Goal: Task Accomplishment & Management: Manage account settings

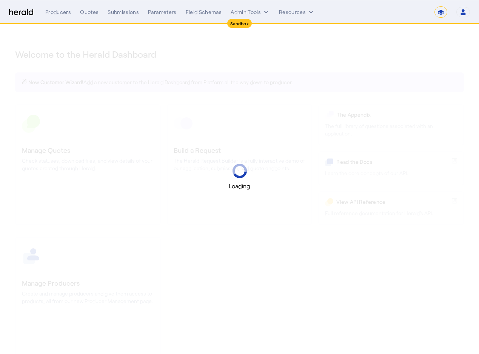
select select "*******"
select select "pfm_2v8p_herald_api"
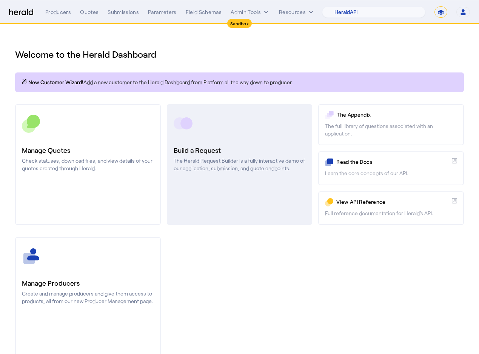
click at [208, 174] on link "Build a Request The Herald Request Builder is a fully interactive demo of our a…" at bounding box center [240, 164] width 146 height 121
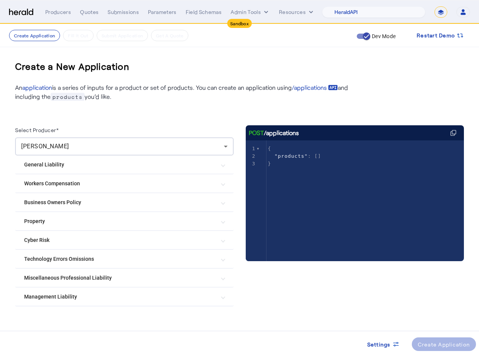
scroll to position [10, 0]
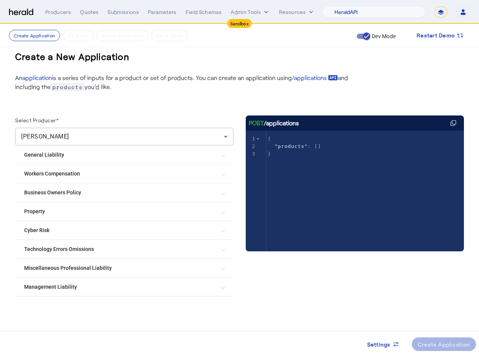
click at [47, 233] on Risk "Cyber Risk" at bounding box center [119, 231] width 191 height 8
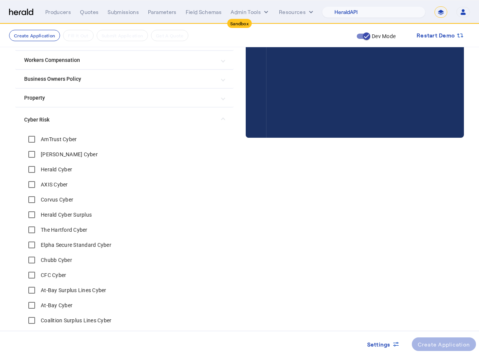
scroll to position [198, 0]
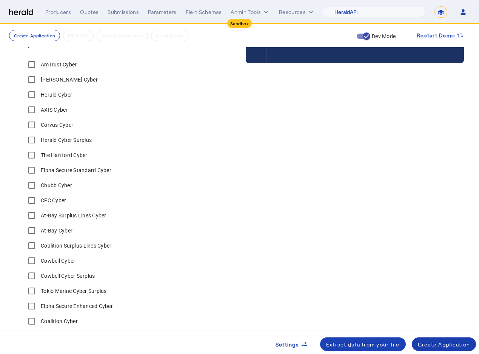
click at [454, 341] on div "Create Application" at bounding box center [444, 345] width 52 height 8
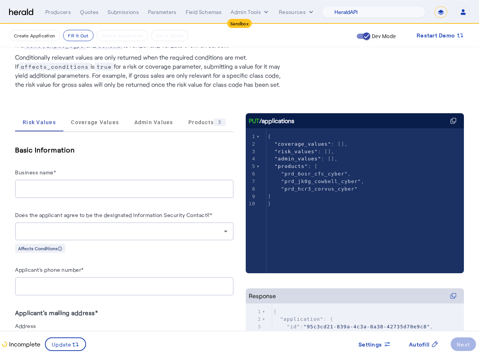
scroll to position [52, 0]
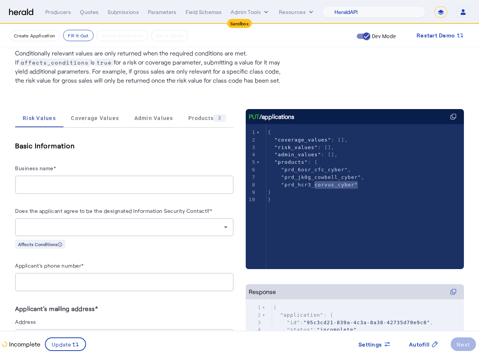
type textarea "**********"
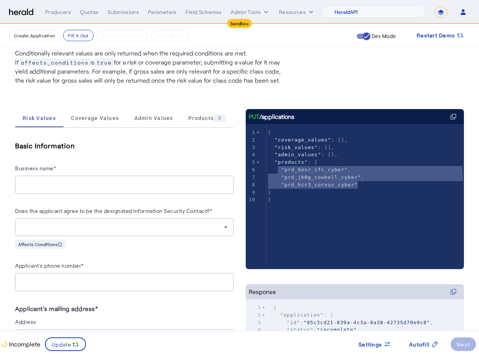
drag, startPoint x: 361, startPoint y: 187, endPoint x: 278, endPoint y: 169, distance: 85.9
click at [278, 169] on div "1 { 2 "coverage_values" : [], 3 "risk_values" : [], 4 "admin_values" : [], 5 "p…" at bounding box center [366, 166] width 198 height 75
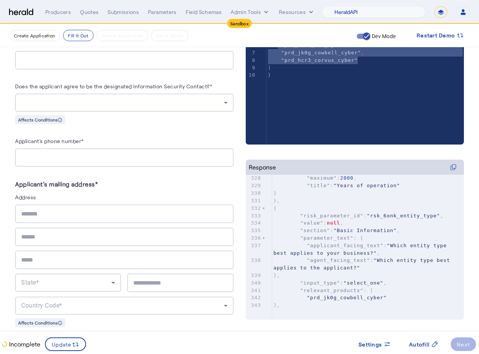
scroll to position [0, 0]
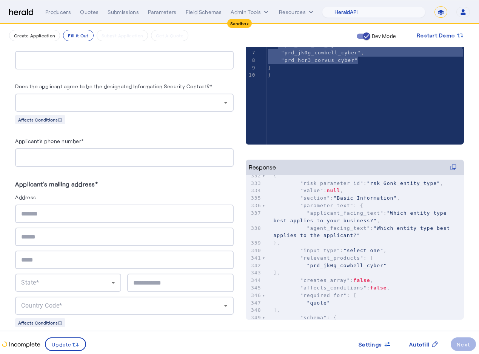
type textarea "*"
type textarea "**********"
drag, startPoint x: 392, startPoint y: 212, endPoint x: 373, endPoint y: 220, distance: 20.5
click at [373, 220] on span ""Which entity type best applies to your business?"" at bounding box center [362, 216] width 177 height 13
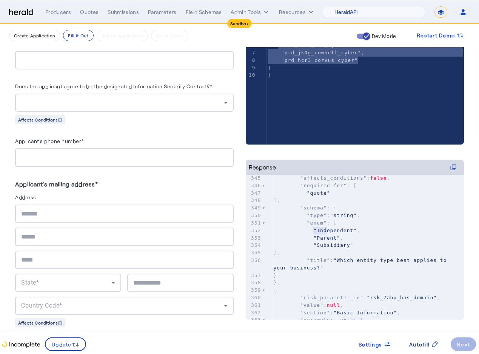
type textarea "**********"
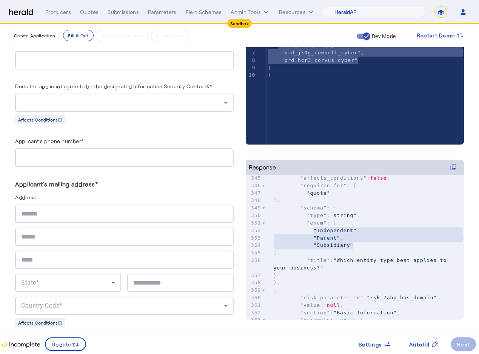
drag, startPoint x: 315, startPoint y: 230, endPoint x: 358, endPoint y: 248, distance: 46.4
click at [358, 248] on div "327 "minimum" : 0 , 328 "maximum" : 2000 , 329 "title" : "Years of operation" 3…" at bounding box center [368, 231] width 192 height 412
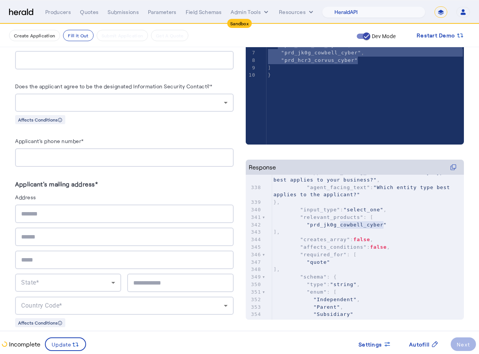
type textarea "**********"
drag, startPoint x: 339, startPoint y: 226, endPoint x: 386, endPoint y: 225, distance: 46.5
click at [386, 225] on span ""prd_jk0g_cowbell_cyber"" at bounding box center [347, 225] width 80 height 6
click at [370, 225] on span ""prd_jk0g_cowbell_cyber"" at bounding box center [347, 225] width 80 height 6
type textarea "**********"
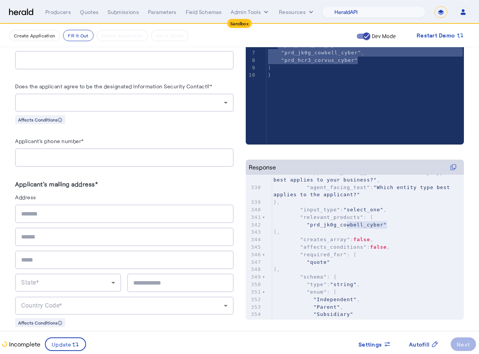
drag, startPoint x: 387, startPoint y: 225, endPoint x: 332, endPoint y: 226, distance: 55.2
click at [332, 226] on span ""prd_jk0g_cowbell_cyber"" at bounding box center [347, 225] width 80 height 6
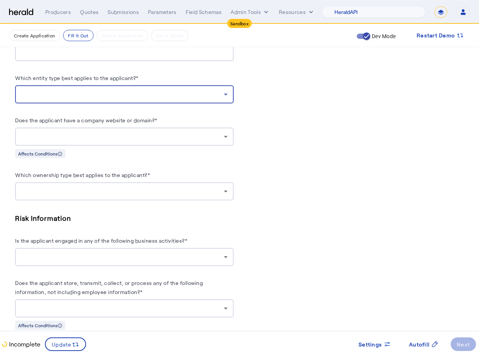
click at [130, 92] on div at bounding box center [122, 94] width 203 height 9
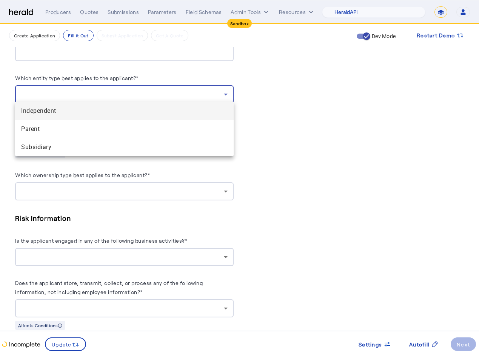
click at [58, 111] on span "Independent" at bounding box center [124, 111] width 207 height 9
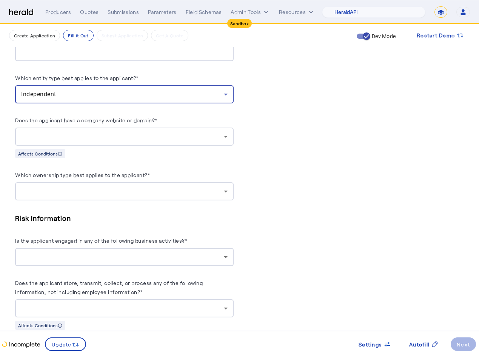
click at [127, 75] on label "Which entity type best applies to the applicant?*" at bounding box center [77, 78] width 124 height 6
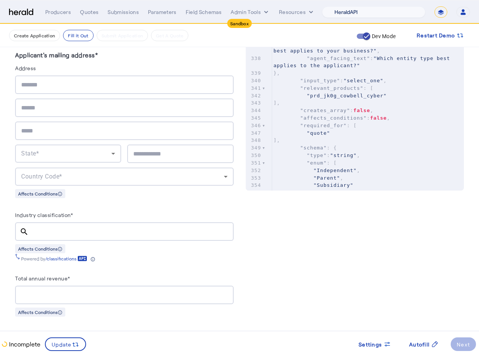
click at [374, 11] on select "1Fort Acrisure Acturis Affinity Advisors Affinity Risk Agentero AmWins Anzen Ao…" at bounding box center [373, 11] width 103 height 11
click at [340, 6] on select "1Fort Acrisure Acturis Affinity Advisors Affinity Risk Agentero AmWins Anzen Ao…" at bounding box center [373, 11] width 103 height 11
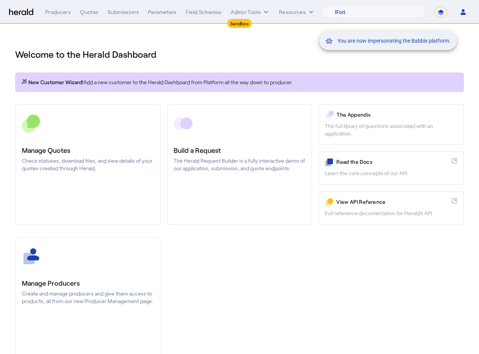
click at [114, 14] on div "You are now impersonating the Babbix platform." at bounding box center [239, 177] width 479 height 354
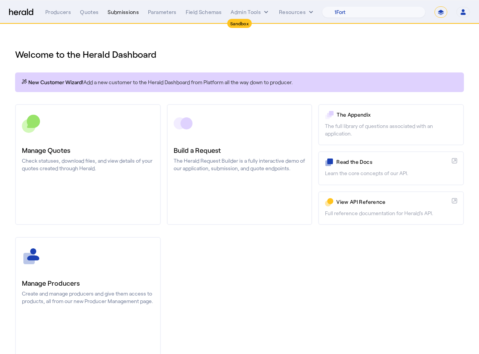
click at [122, 15] on div "Submissions" at bounding box center [123, 12] width 31 height 8
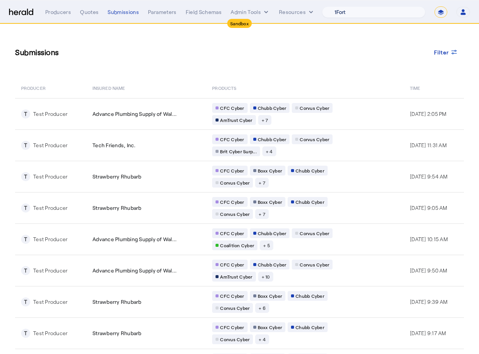
click at [367, 14] on select "1Fort Acrisure Acturis Affinity Advisors Affinity Risk Agentero AmWins Anzen Ao…" at bounding box center [373, 11] width 103 height 11
click at [340, 6] on select "1Fort Acrisure Acturis Affinity Advisors Affinity Risk Agentero AmWins Anzen Ao…" at bounding box center [373, 11] width 103 height 11
click at [373, 14] on select "1Fort Acrisure Acturis Affinity Advisors Affinity Risk Agentero AmWins Anzen Ao…" at bounding box center [373, 11] width 103 height 11
click at [384, 12] on select "1Fort Acrisure Acturis Affinity Advisors Affinity Risk Agentero AmWins Anzen Ao…" at bounding box center [373, 11] width 103 height 11
click at [340, 6] on select "1Fort Acrisure Acturis Affinity Advisors Affinity Risk Agentero AmWins Anzen Ao…" at bounding box center [373, 11] width 103 height 11
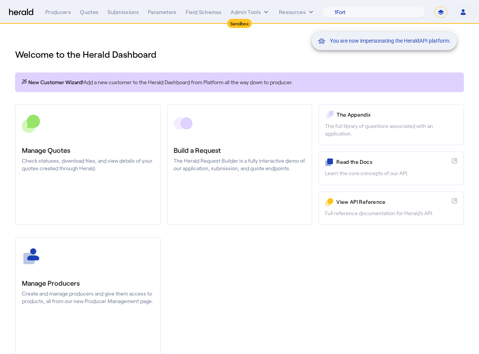
click at [117, 16] on div "You are now impersonating the HeraldAPI platform." at bounding box center [239, 177] width 479 height 354
click at [115, 13] on div "You are now impersonating the HeraldAPI platform." at bounding box center [239, 177] width 479 height 354
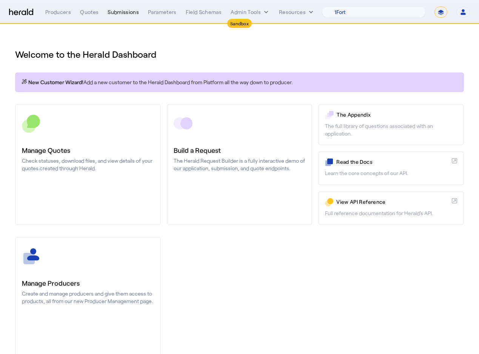
click at [115, 13] on div "Submissions" at bounding box center [123, 12] width 31 height 8
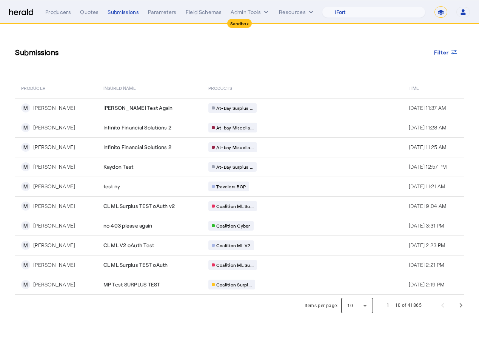
click at [365, 307] on div at bounding box center [357, 305] width 32 height 18
click at [357, 291] on mat-option "50" at bounding box center [358, 285] width 32 height 18
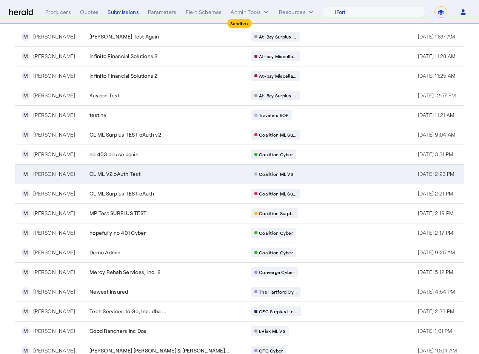
scroll to position [39, 0]
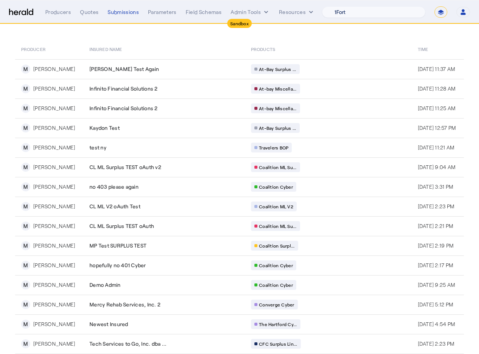
click at [364, 15] on select "1Fort Acrisure Acturis Affinity Advisors Affinity Risk Agentero AmWins Anzen Ao…" at bounding box center [373, 11] width 103 height 11
select select "pfm_34tr_RTSpecialty"
click at [340, 6] on select "1Fort Acrisure Acturis Affinity Advisors Affinity Risk Agentero AmWins Anzen Ao…" at bounding box center [373, 11] width 103 height 11
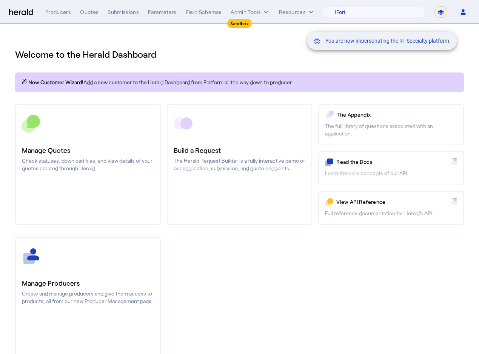
click at [125, 12] on div "You are now impersonating the RT Specialty platform." at bounding box center [239, 177] width 479 height 354
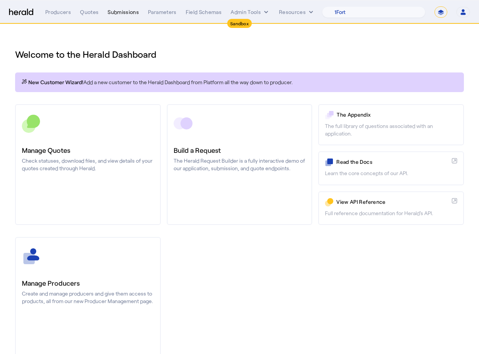
click at [117, 12] on div "Submissions" at bounding box center [123, 12] width 31 height 8
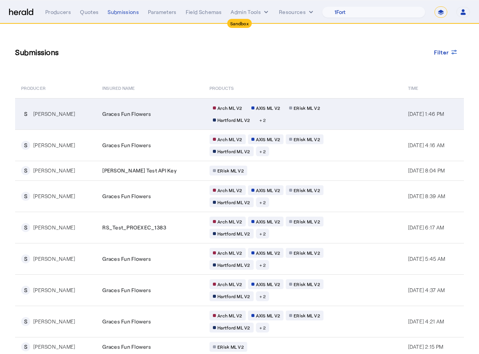
click at [96, 113] on td "Graces Fun Flowers" at bounding box center [149, 113] width 107 height 31
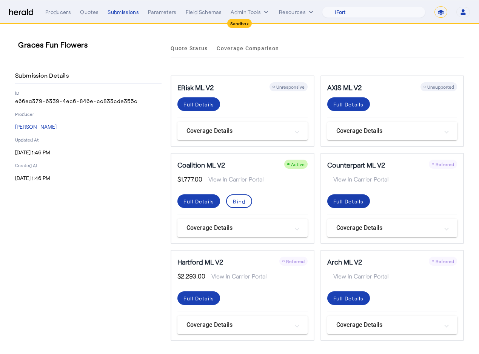
scroll to position [2, 0]
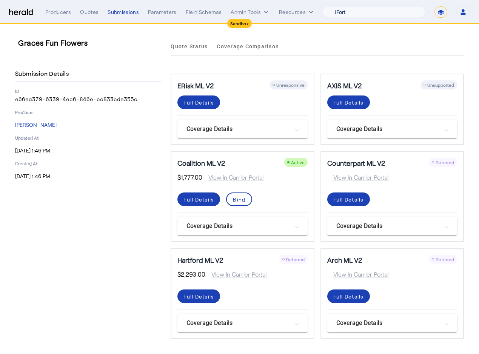
click at [364, 15] on select "1Fort Acrisure Acturis Affinity Advisors Affinity Risk Agentero AmWins Anzen Ao…" at bounding box center [373, 11] width 103 height 11
click at [464, 12] on icon "button" at bounding box center [463, 13] width 5 height 2
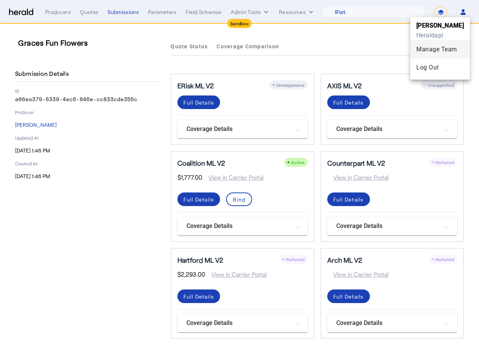
click at [443, 50] on div "Manage Team" at bounding box center [441, 49] width 48 height 9
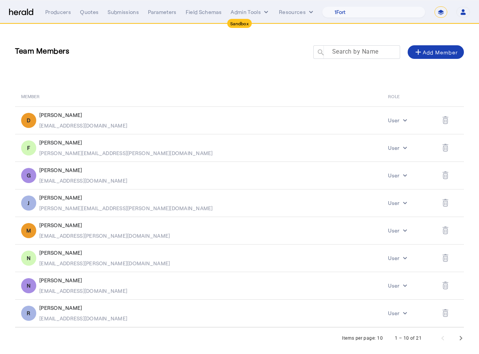
click at [351, 51] on mat-label "Search by Name" at bounding box center [355, 51] width 46 height 7
click at [351, 51] on input "Search by Name" at bounding box center [360, 51] width 68 height 9
type input "*****"
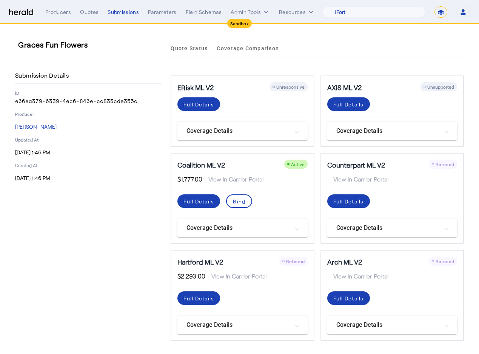
click at [468, 12] on button "Open user menu" at bounding box center [464, 12] width 14 height 11
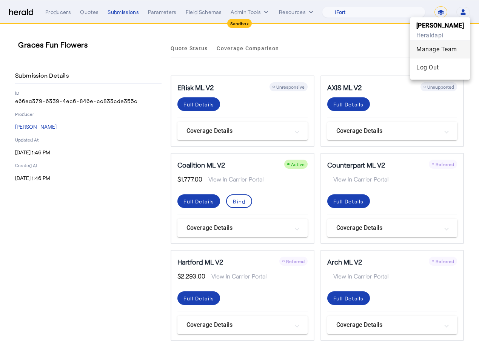
click at [442, 46] on div "Manage Team" at bounding box center [441, 49] width 48 height 9
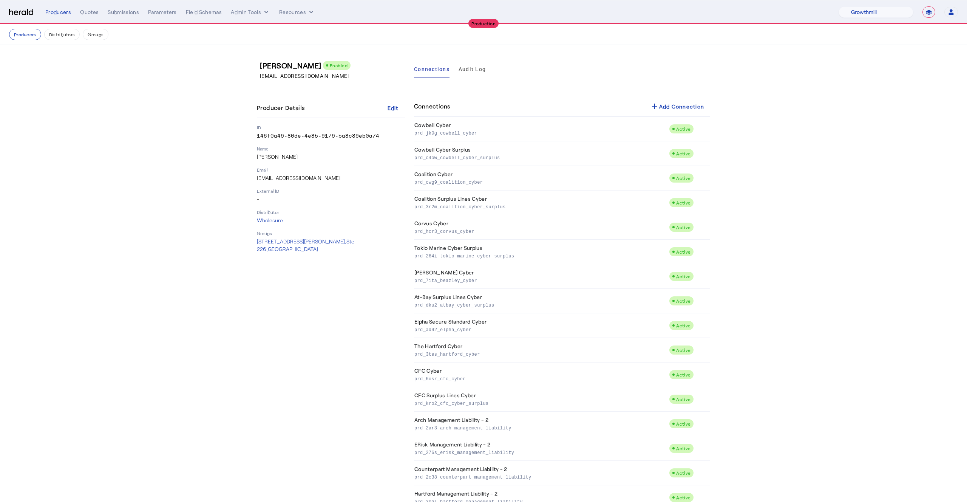
select select "pfm_z9k1_growthmill"
select select "**********"
click at [24, 13] on img at bounding box center [21, 12] width 24 height 7
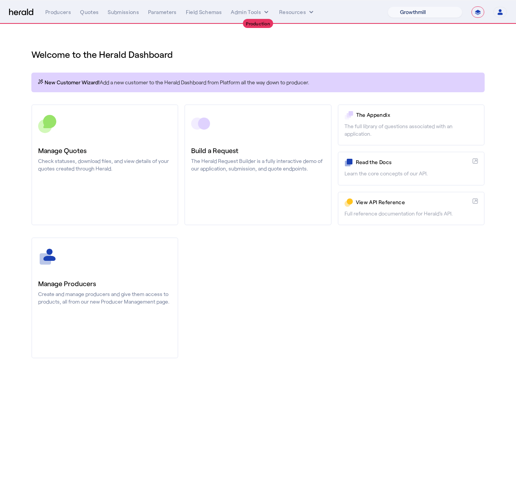
click at [413, 10] on select "1Fort Affinity Risk [PERSON_NAME] [PERSON_NAME] CRC Campus Coverage Citadel Fif…" at bounding box center [425, 11] width 75 height 11
